Goal: Task Accomplishment & Management: Use online tool/utility

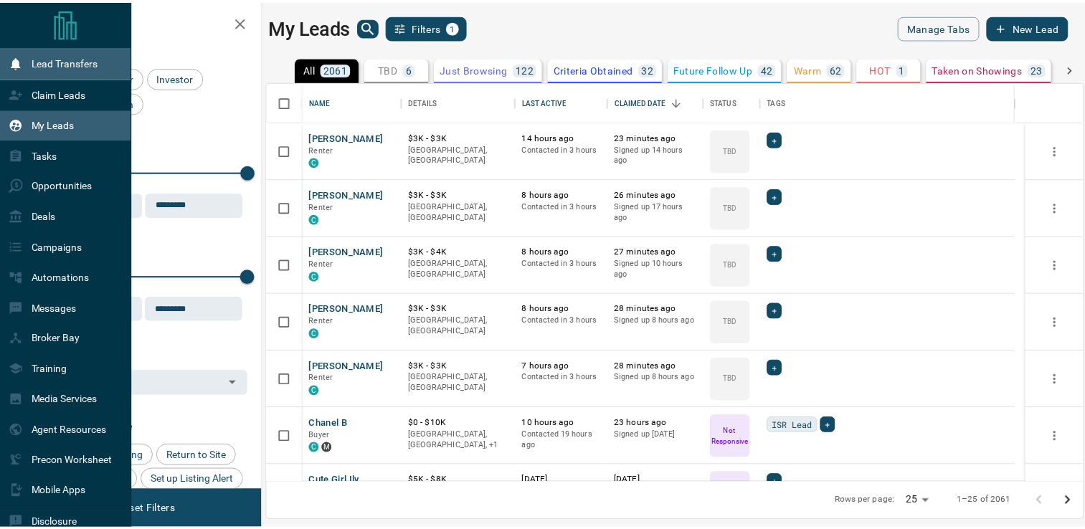
scroll to position [390, 814]
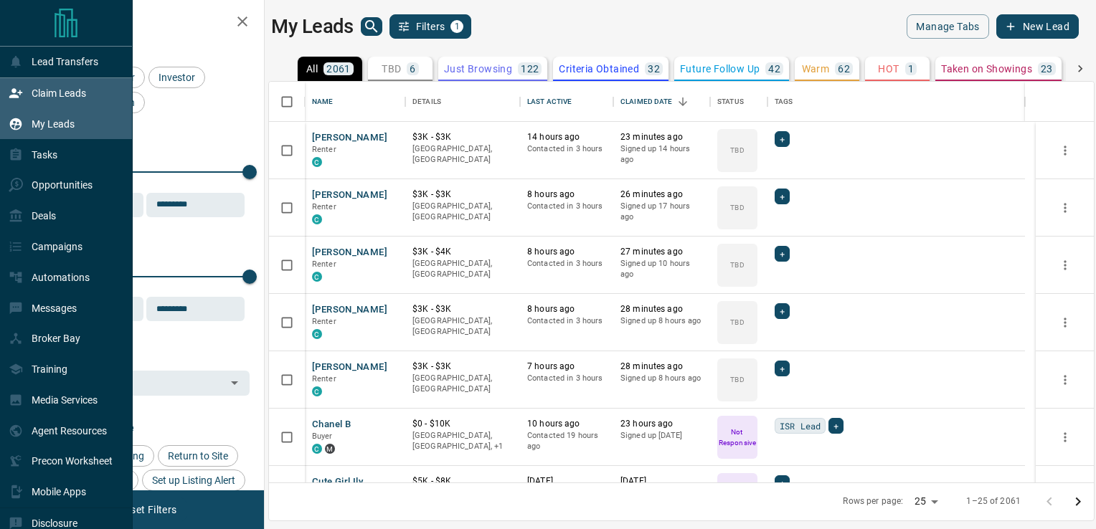
click at [47, 95] on p "Claim Leads" at bounding box center [59, 93] width 55 height 11
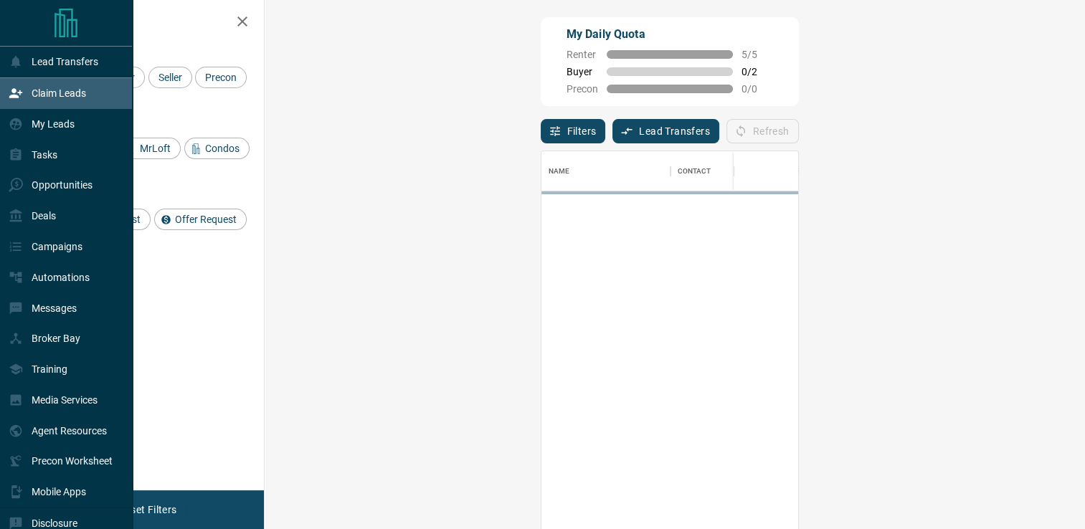
scroll to position [390, 778]
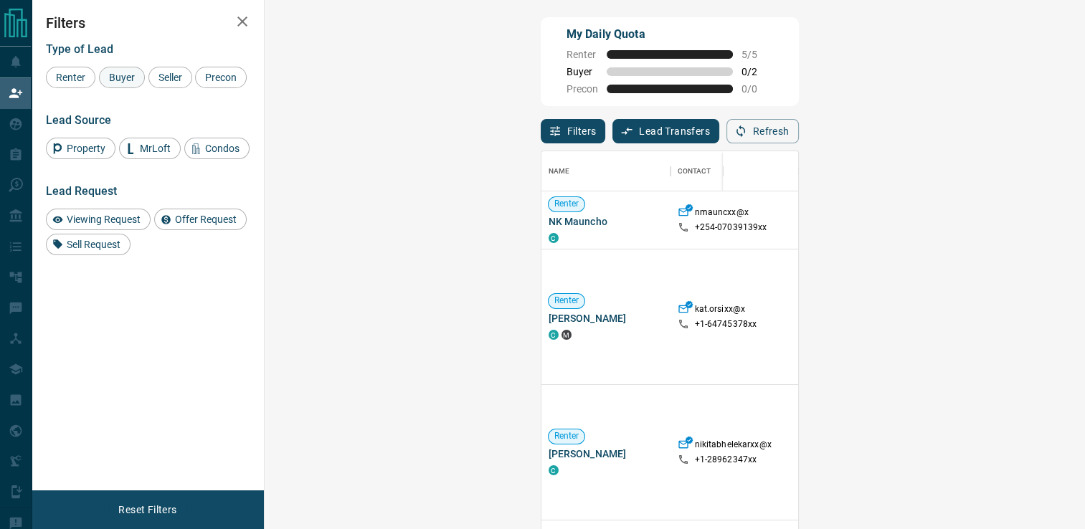
click at [112, 80] on span "Buyer" at bounding box center [122, 77] width 36 height 11
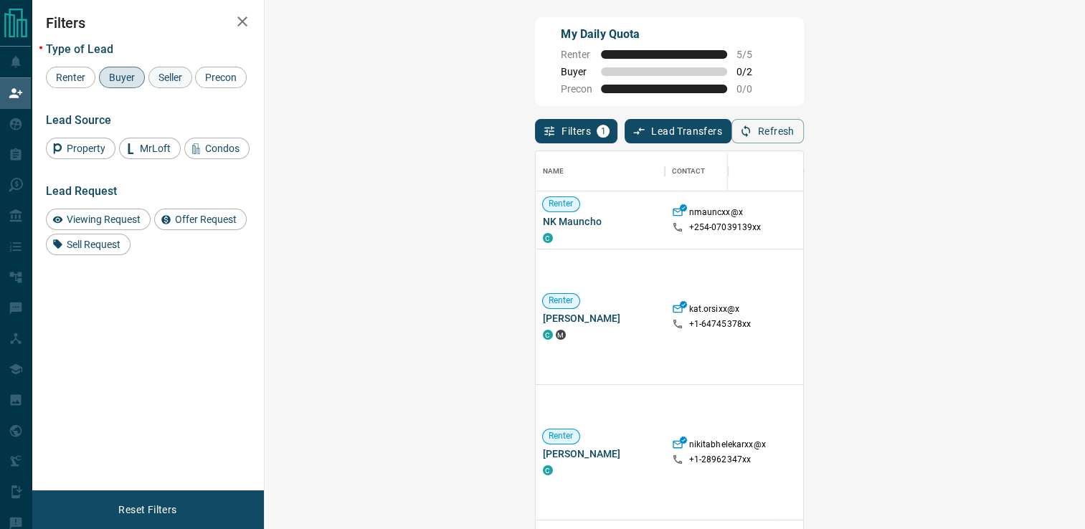
click at [174, 77] on span "Seller" at bounding box center [170, 77] width 34 height 11
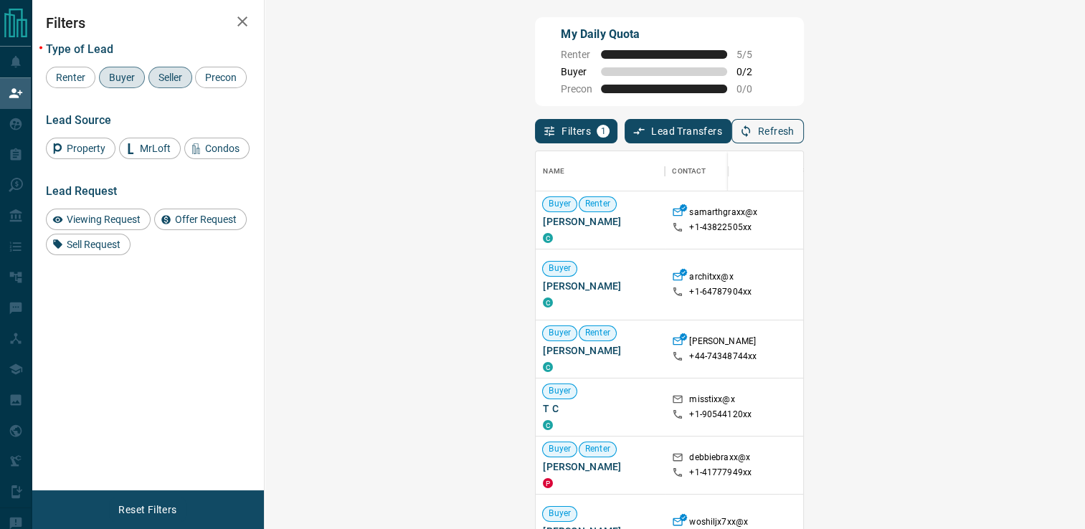
click at [804, 138] on button "Refresh" at bounding box center [768, 131] width 72 height 24
click at [804, 133] on button "Refresh" at bounding box center [768, 131] width 72 height 24
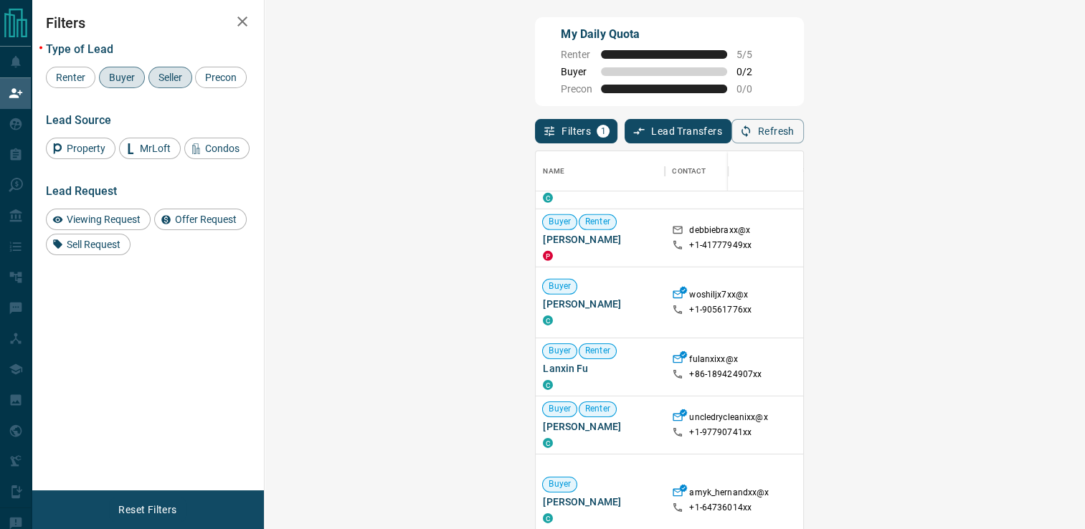
scroll to position [236, 0]
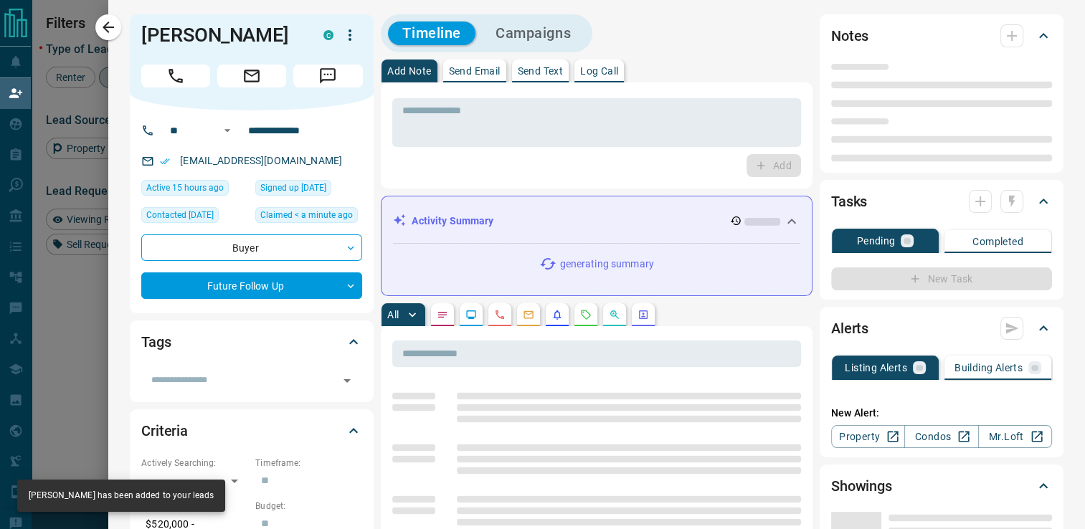
type input "**"
type input "**********"
type input "*"
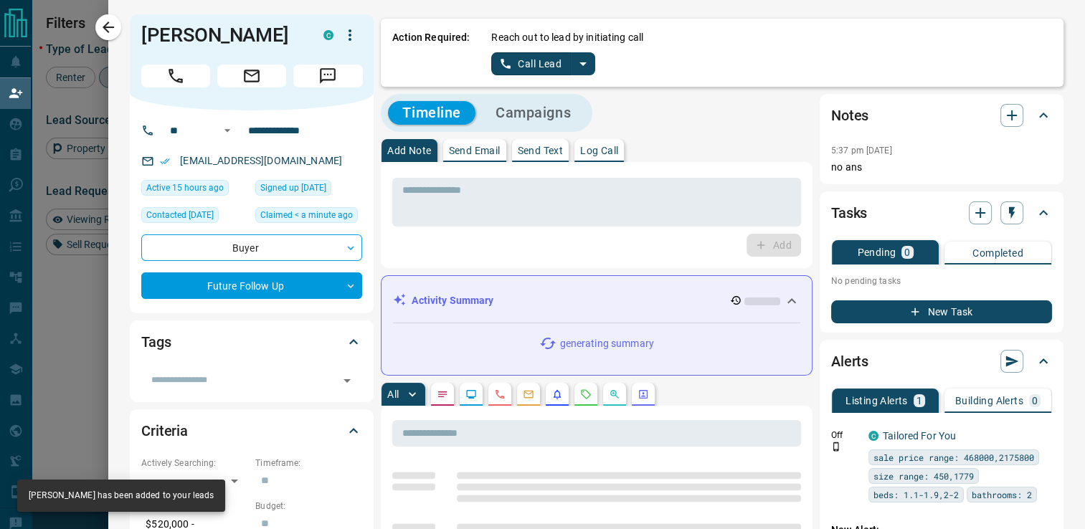
click at [575, 59] on icon "split button" at bounding box center [583, 63] width 17 height 17
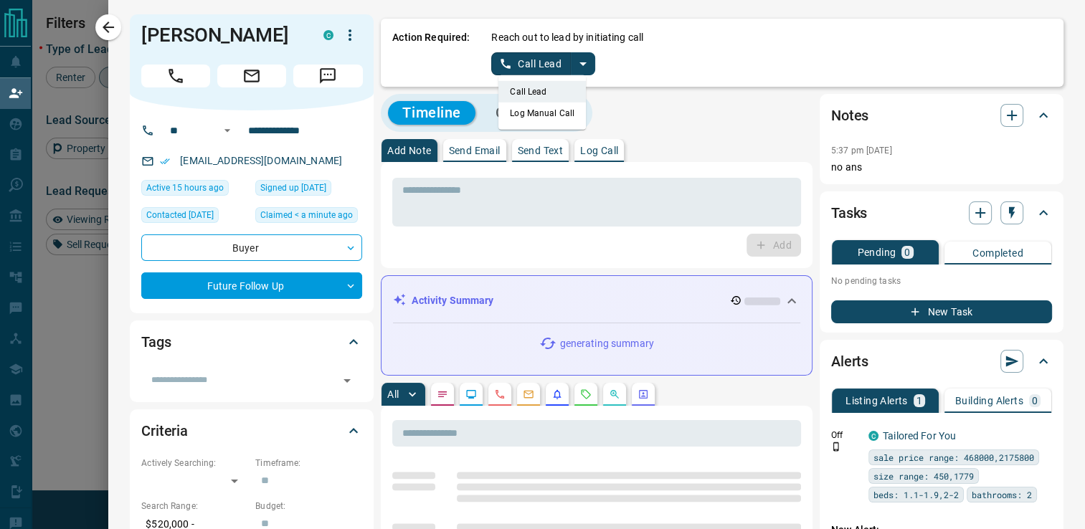
click at [525, 108] on li "Log Manual Call" at bounding box center [542, 114] width 88 height 22
click at [548, 64] on button "Log Manual Call" at bounding box center [538, 63] width 95 height 23
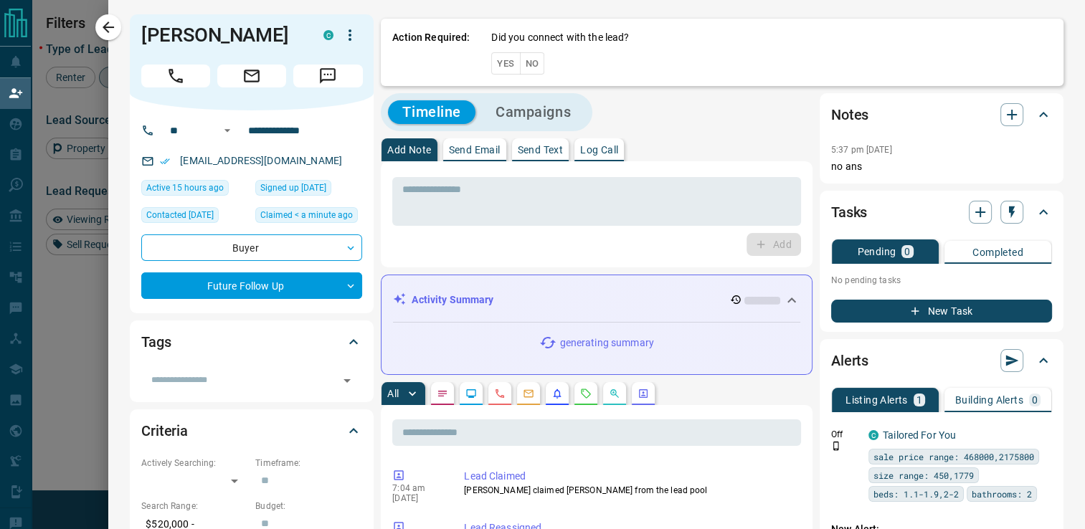
click at [520, 69] on button "No" at bounding box center [532, 63] width 25 height 22
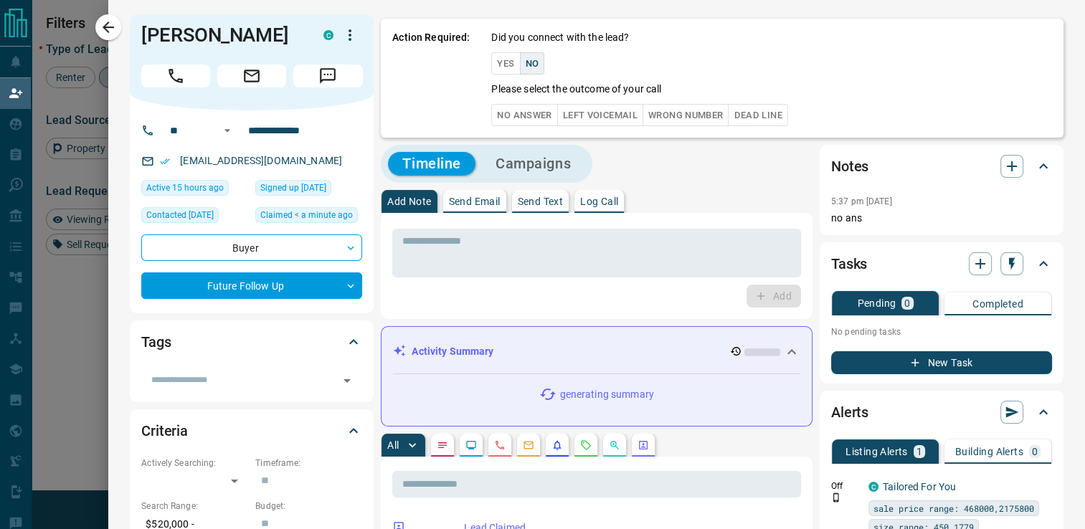
click at [524, 117] on button "No Answer" at bounding box center [524, 115] width 66 height 22
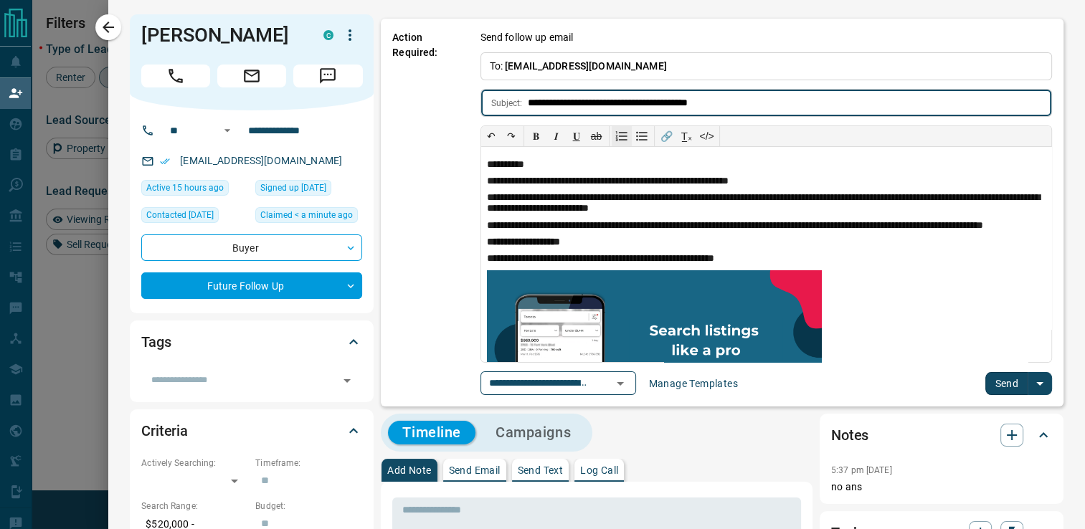
type input "**********"
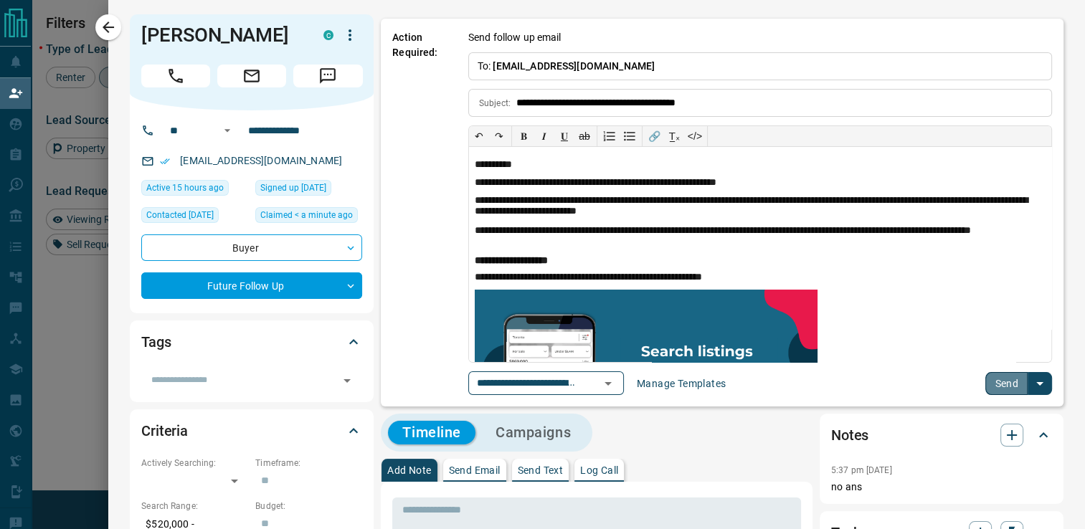
click at [986, 385] on button "Send" at bounding box center [1007, 383] width 42 height 23
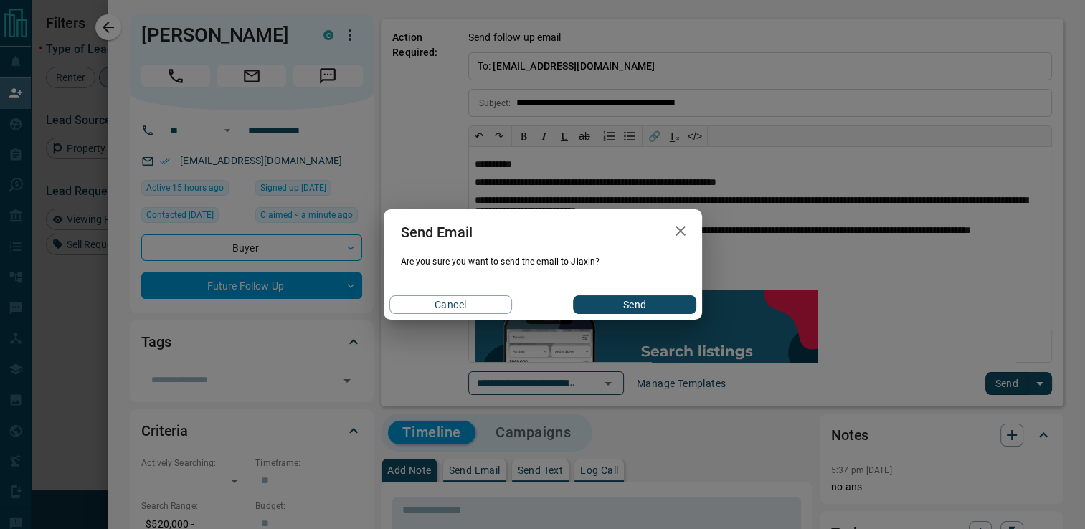
click at [625, 310] on button "Send" at bounding box center [634, 305] width 123 height 19
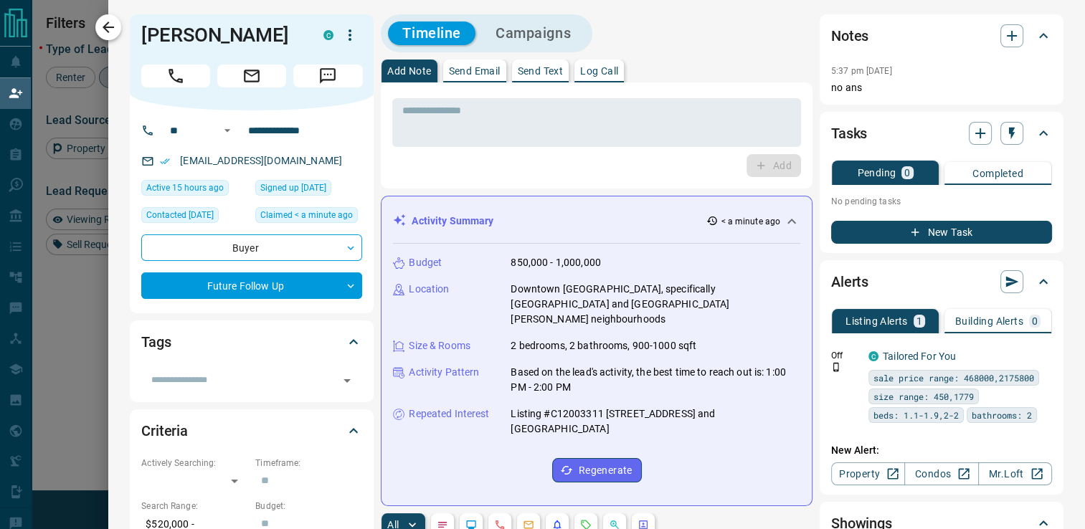
click at [107, 27] on icon "button" at bounding box center [108, 27] width 11 height 11
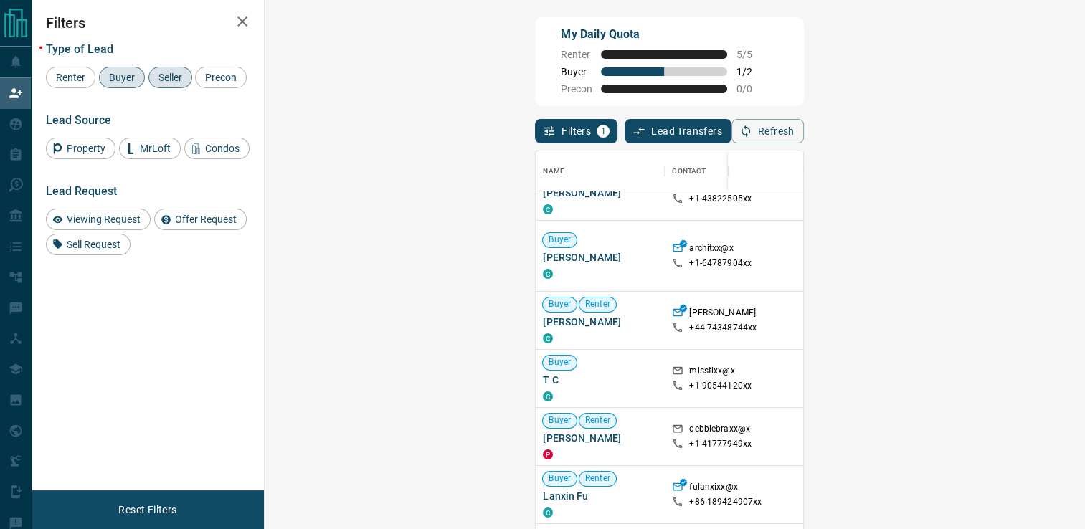
scroll to position [37, 0]
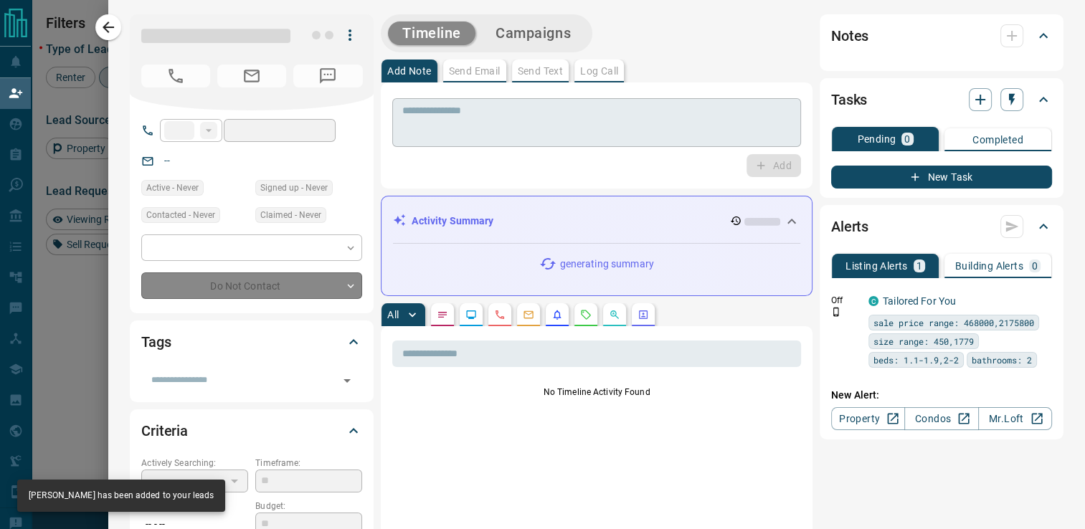
type input "**"
type input "**********"
type input "*"
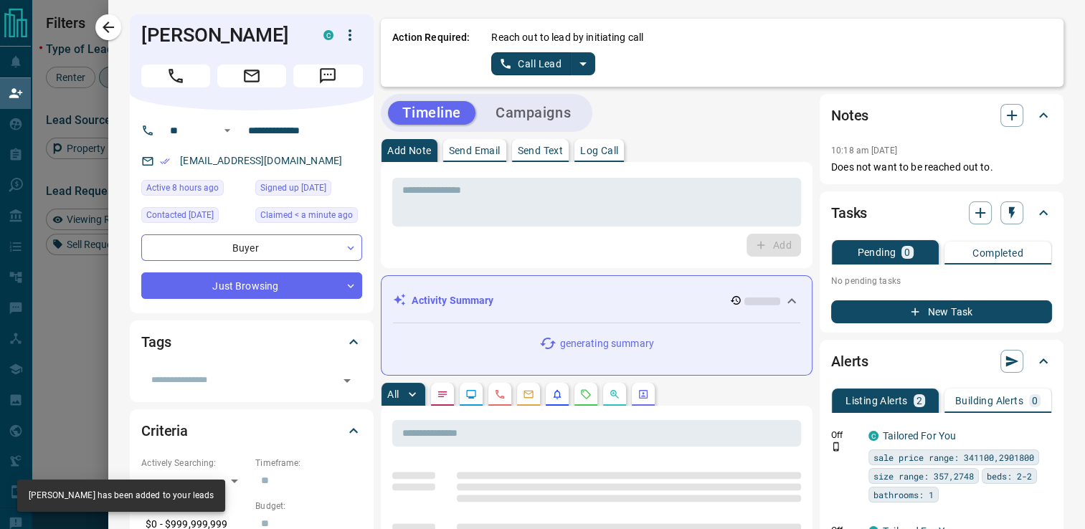
click at [575, 66] on icon "split button" at bounding box center [583, 63] width 17 height 17
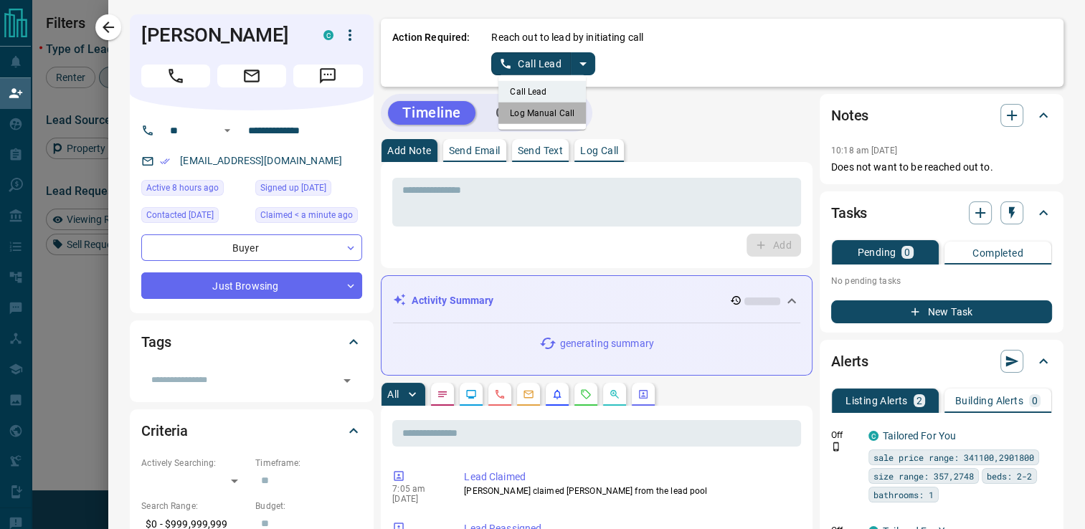
click at [527, 112] on li "Log Manual Call" at bounding box center [542, 114] width 88 height 22
click at [545, 67] on button "Log Manual Call" at bounding box center [538, 63] width 95 height 23
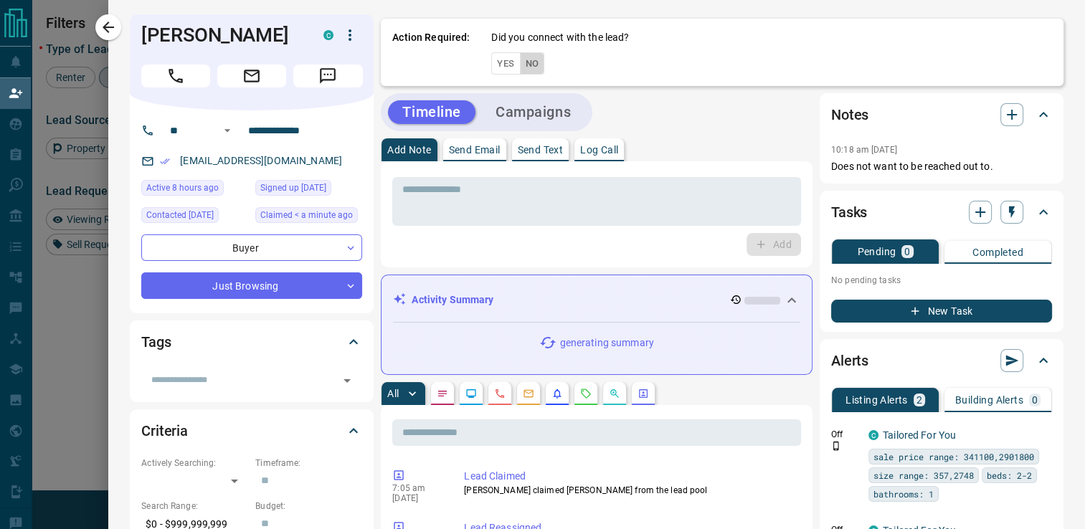
click at [525, 64] on button "No" at bounding box center [532, 63] width 25 height 22
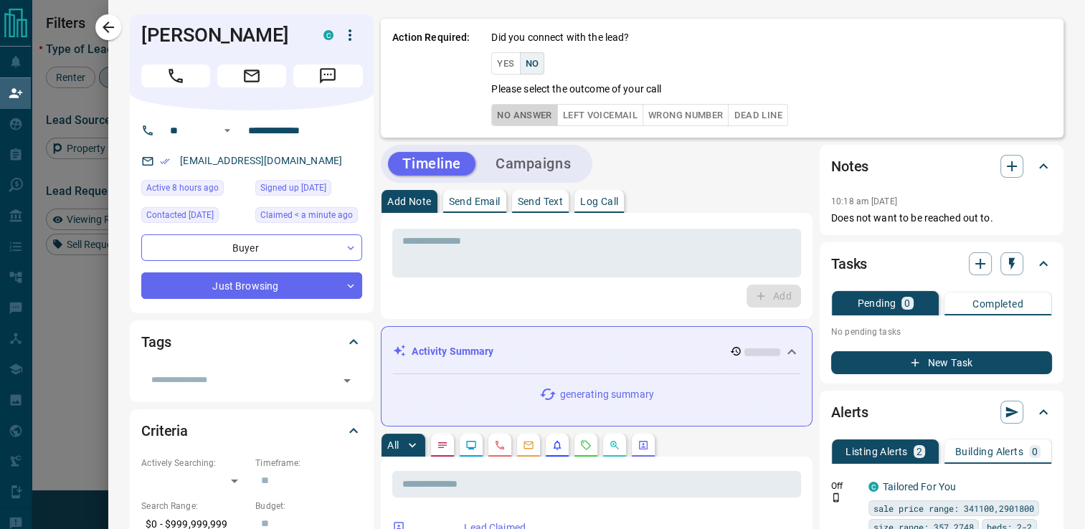
click at [514, 113] on button "No Answer" at bounding box center [524, 115] width 66 height 22
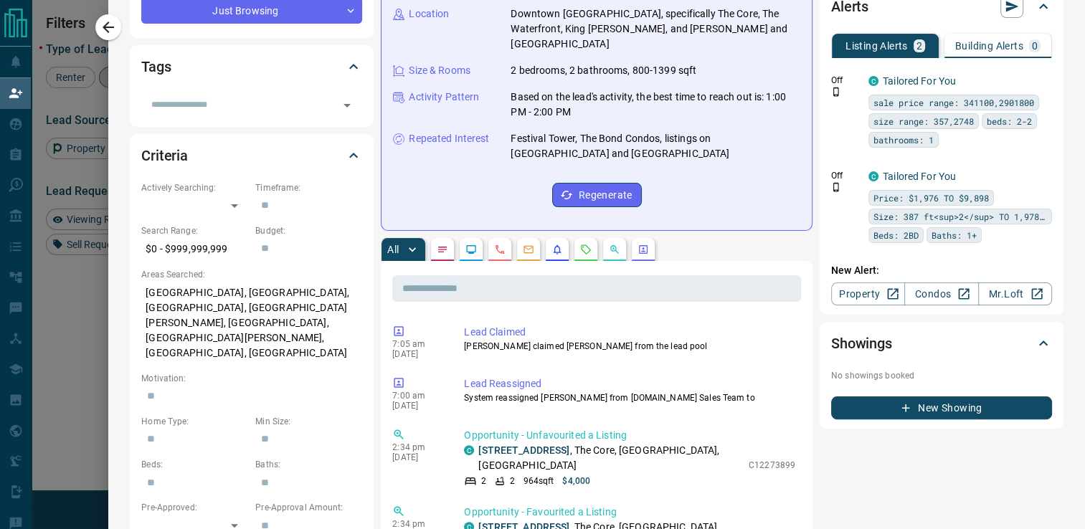
scroll to position [0, 0]
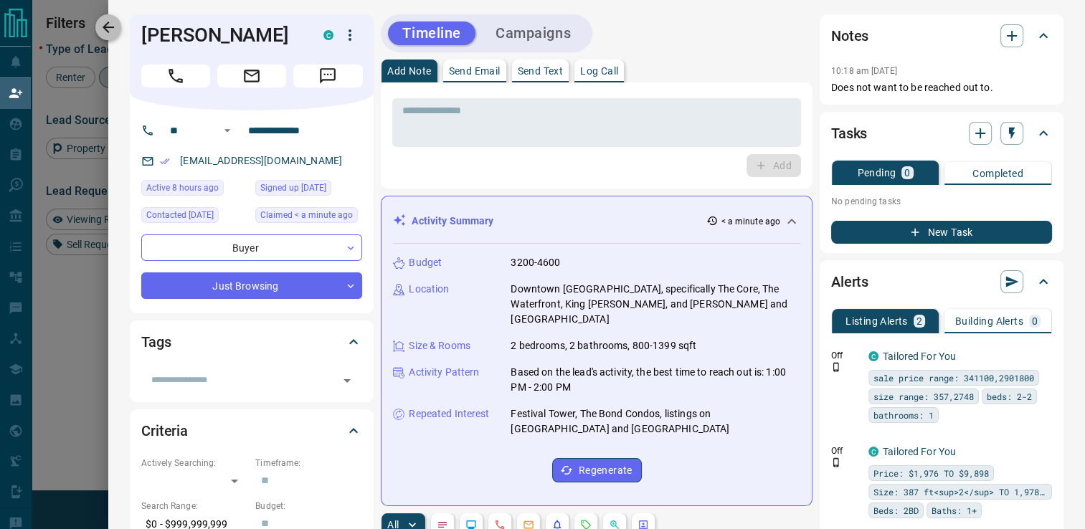
click at [118, 31] on button "button" at bounding box center [108, 27] width 26 height 26
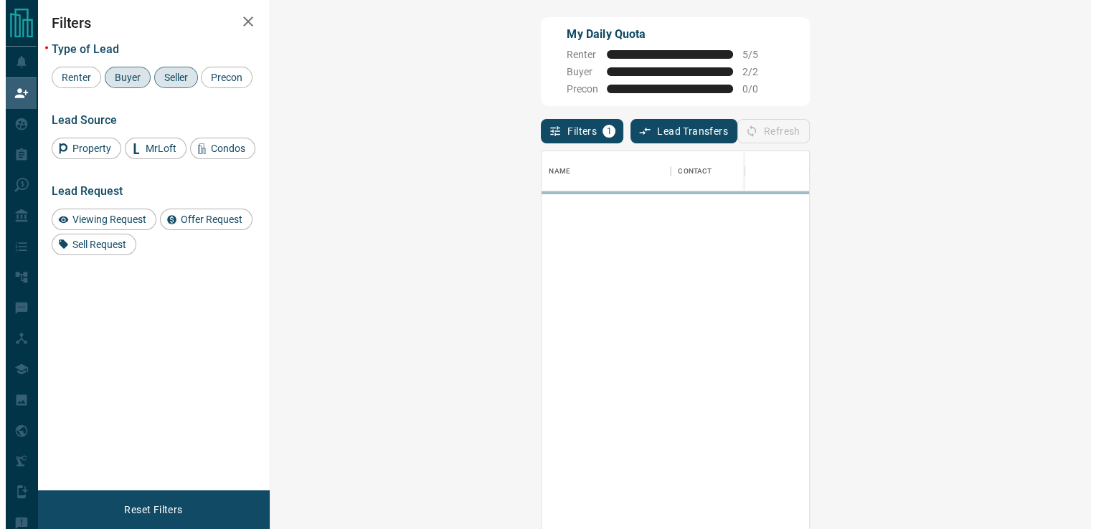
scroll to position [390, 778]
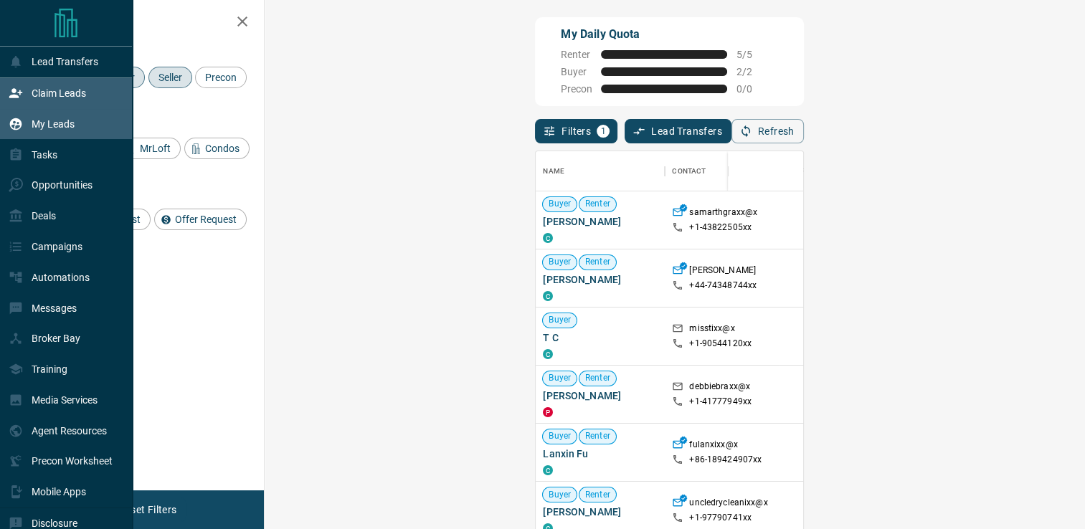
click at [44, 130] on p "My Leads" at bounding box center [53, 123] width 43 height 11
